Goal: Find specific page/section: Find specific page/section

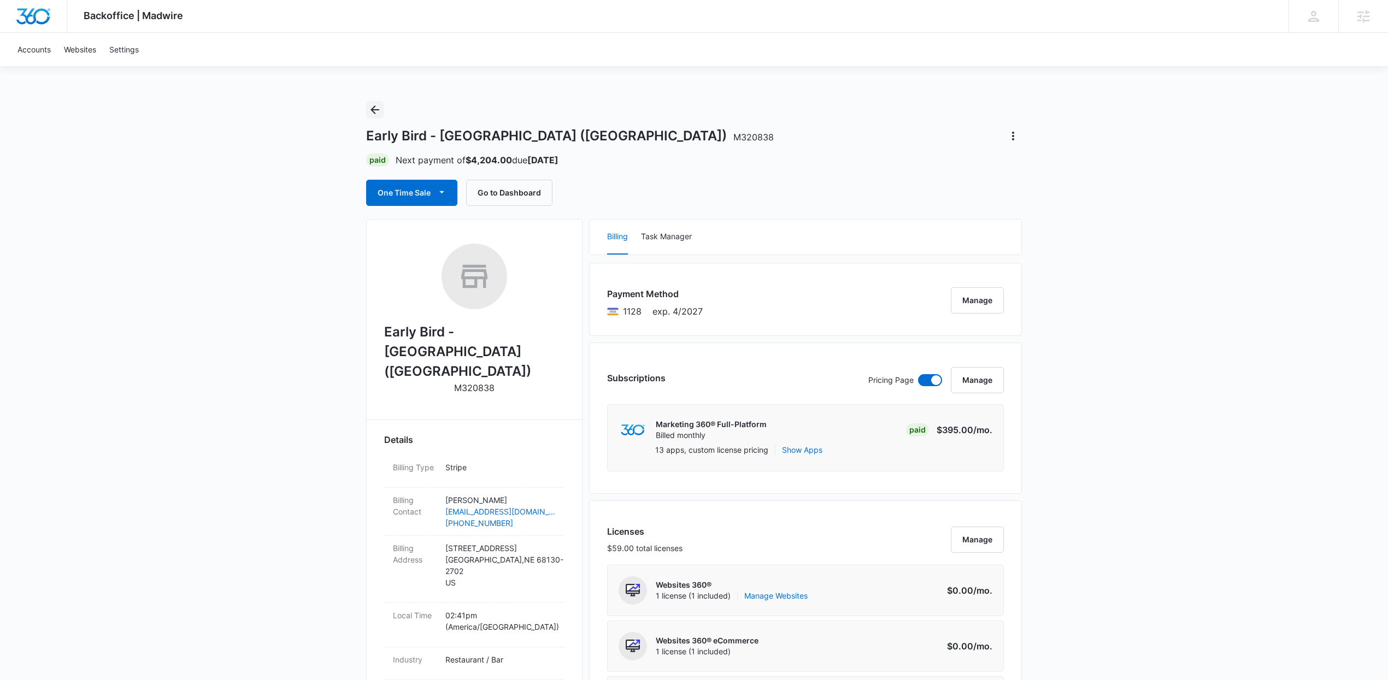
click at [369, 112] on icon "Back" at bounding box center [374, 109] width 13 height 13
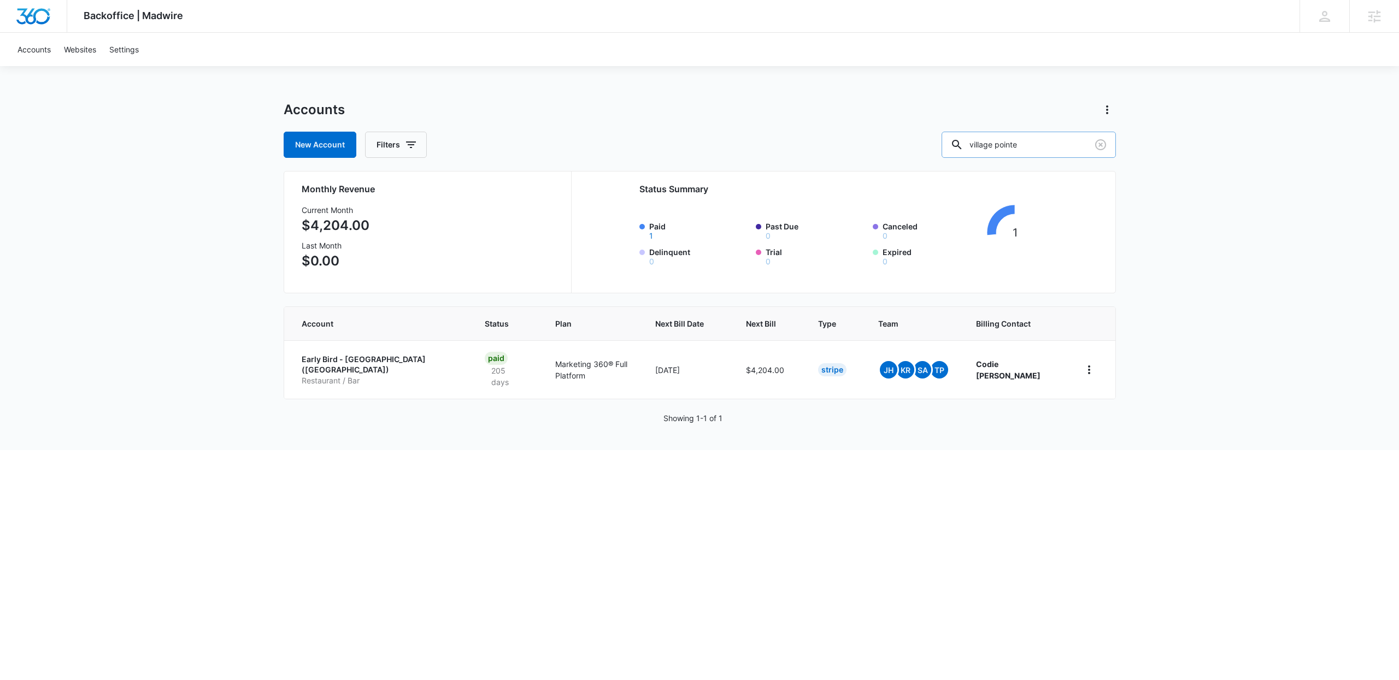
click at [1035, 139] on input "village pointe" at bounding box center [1029, 145] width 174 height 26
type input "rainforest"
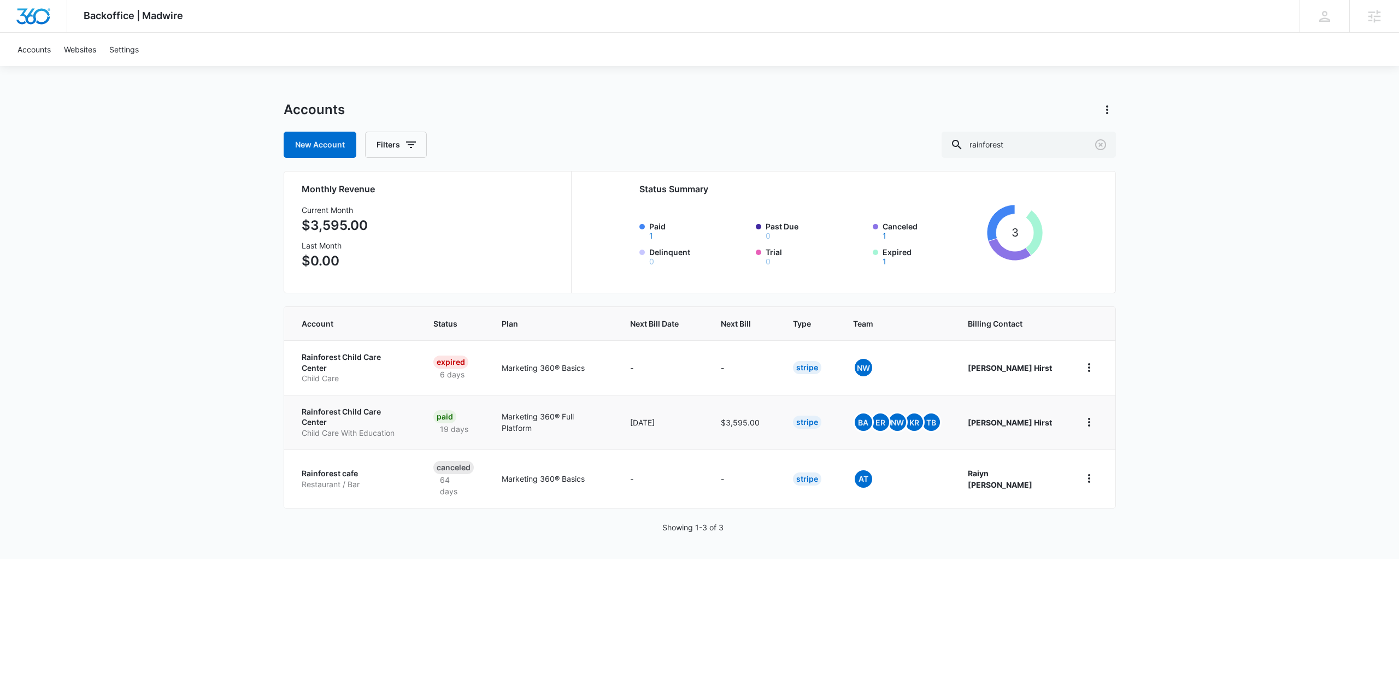
click at [375, 407] on p "Rainforest Child Care Center" at bounding box center [354, 417] width 105 height 21
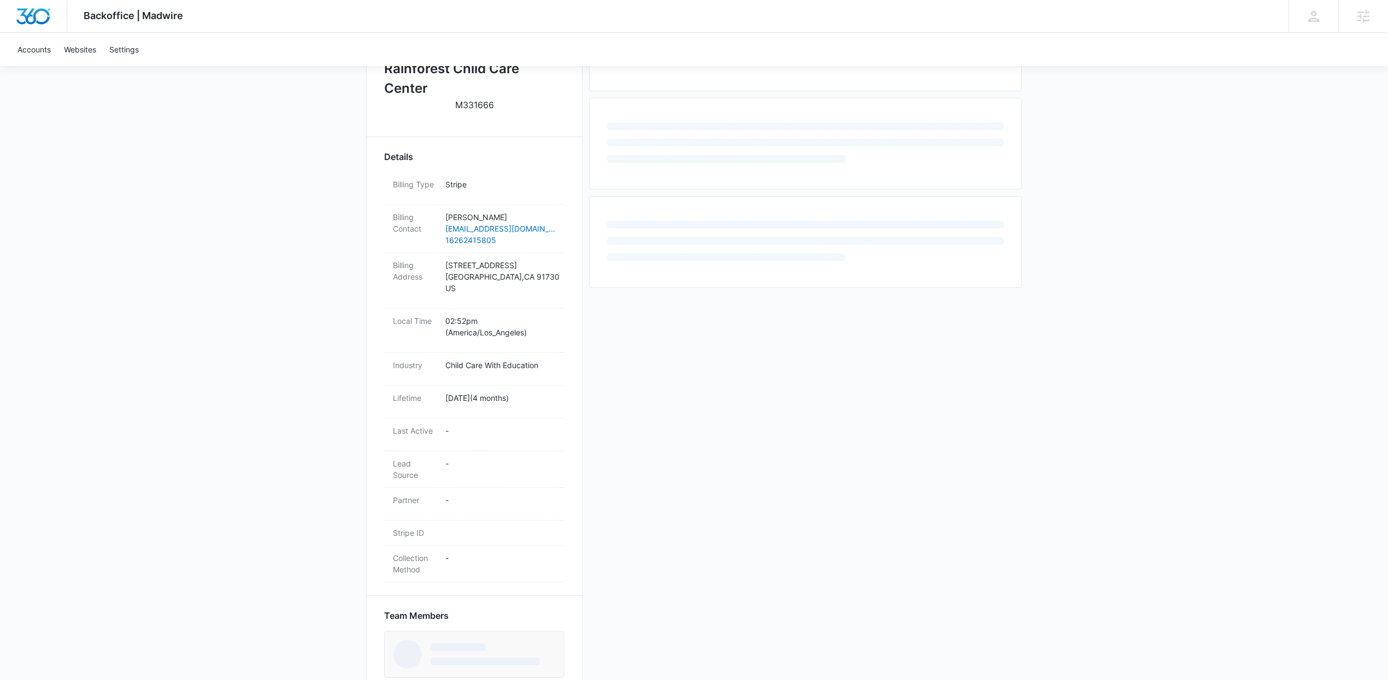
scroll to position [264, 0]
